Goal: Check status

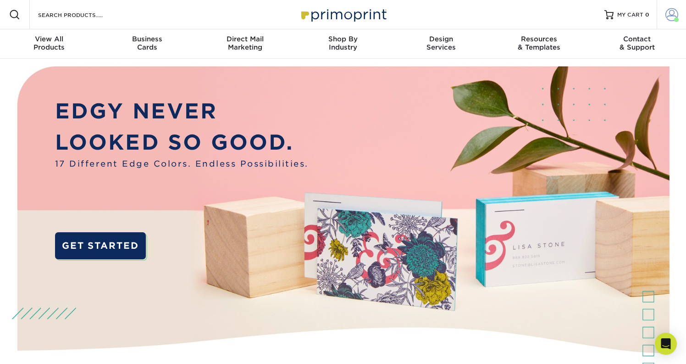
click at [674, 17] on span at bounding box center [672, 14] width 13 height 13
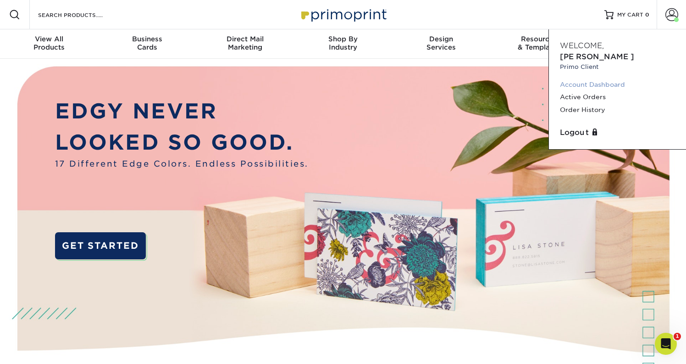
click at [585, 78] on link "Account Dashboard" at bounding box center [617, 84] width 115 height 12
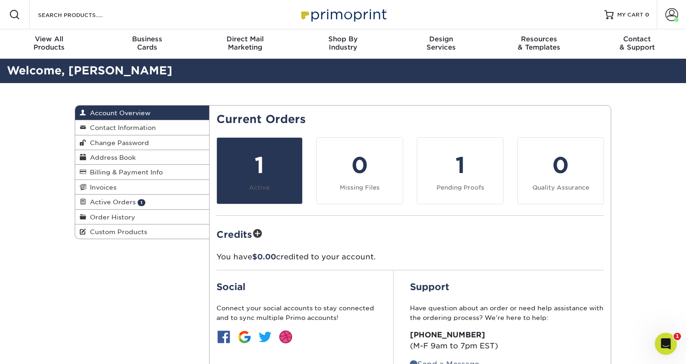
click at [282, 149] on div "1" at bounding box center [259, 165] width 75 height 33
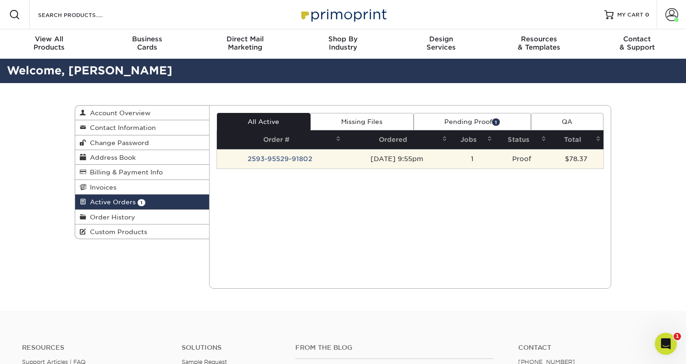
click at [282, 160] on td "2593-95529-91802" at bounding box center [280, 158] width 127 height 19
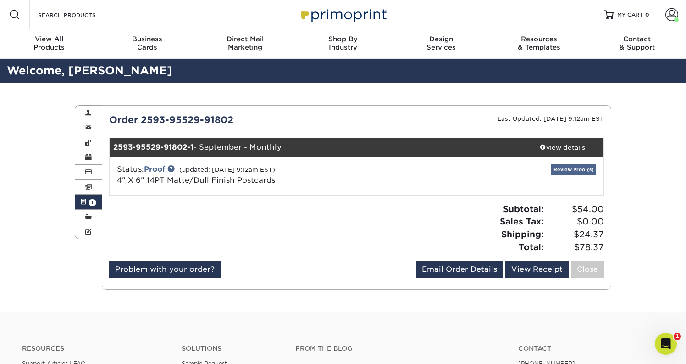
click at [583, 167] on link "Review Proof(s)" at bounding box center [573, 169] width 45 height 11
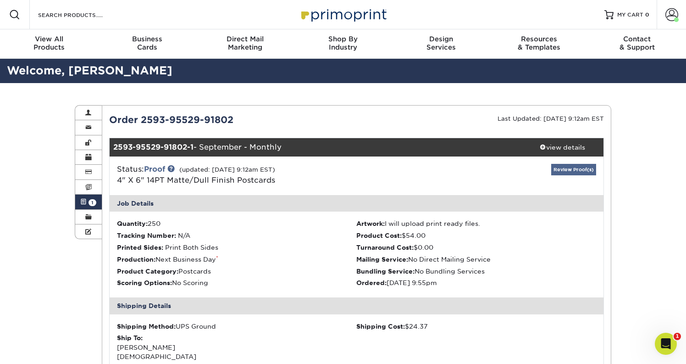
click at [571, 171] on link "Review Proof(s)" at bounding box center [573, 169] width 45 height 11
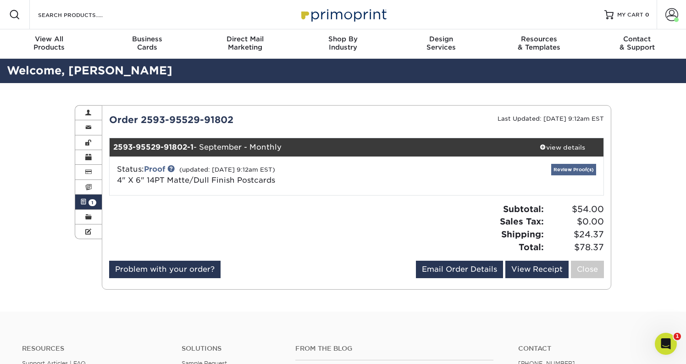
click at [571, 171] on link "Review Proof(s)" at bounding box center [573, 169] width 45 height 11
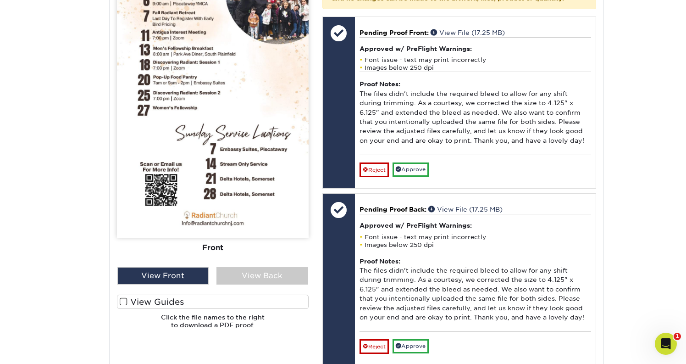
scroll to position [473, 0]
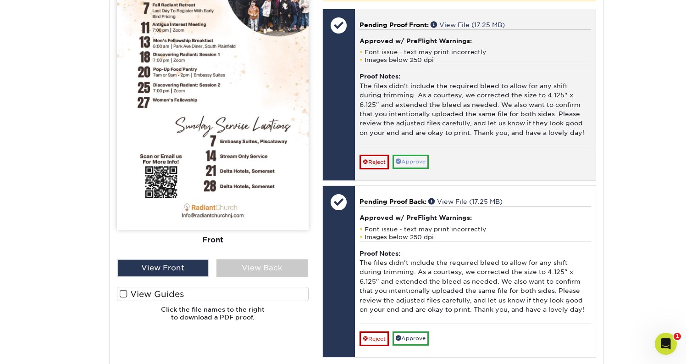
click at [423, 155] on link "Approve" at bounding box center [411, 162] width 36 height 14
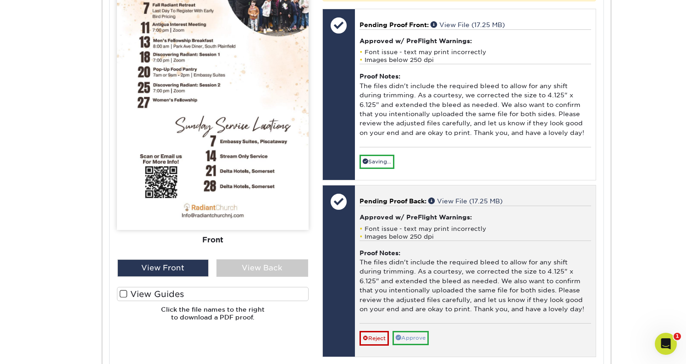
click at [420, 333] on link "Approve" at bounding box center [411, 338] width 36 height 14
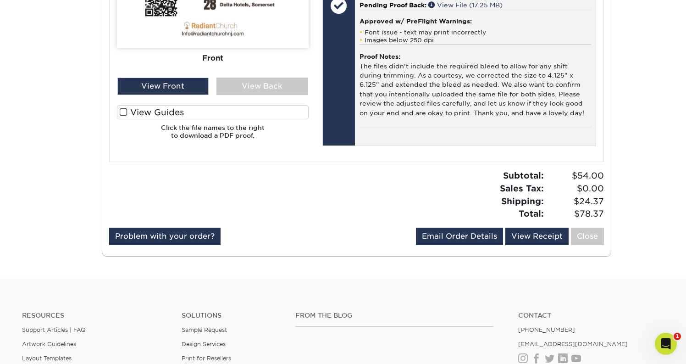
scroll to position [660, 0]
